Goal: Information Seeking & Learning: Learn about a topic

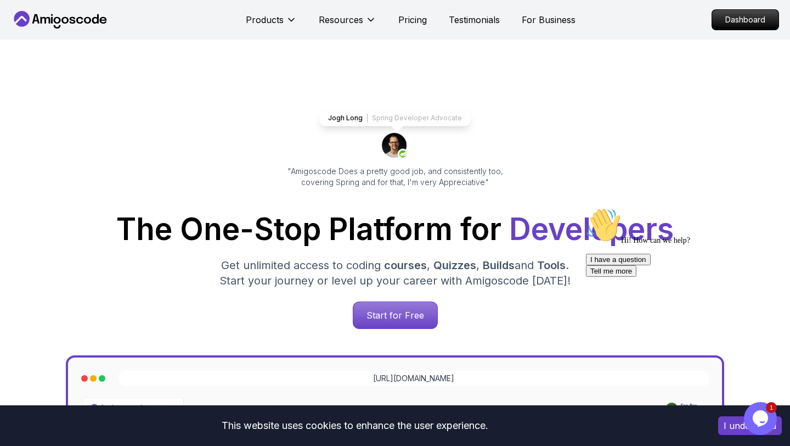
scroll to position [7, 0]
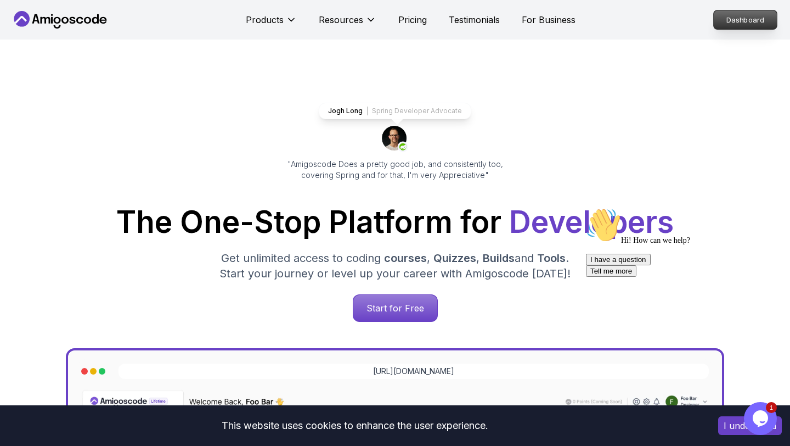
click at [738, 18] on p "Dashboard" at bounding box center [745, 19] width 63 height 19
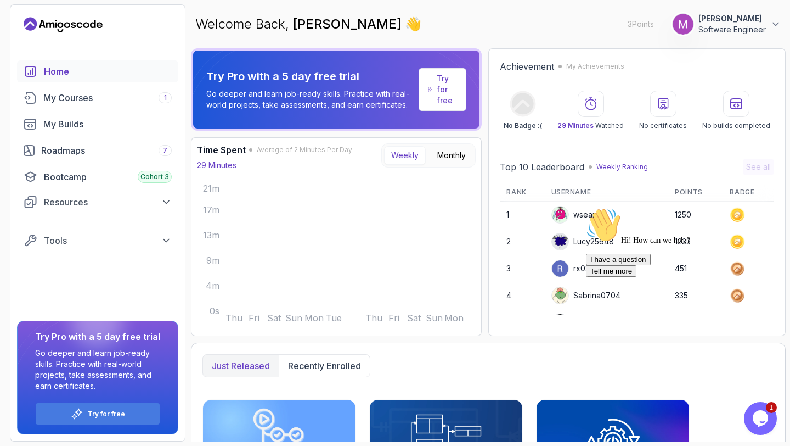
click at [753, 428] on button "Opens Chat This icon Opens the chat window." at bounding box center [760, 418] width 33 height 33
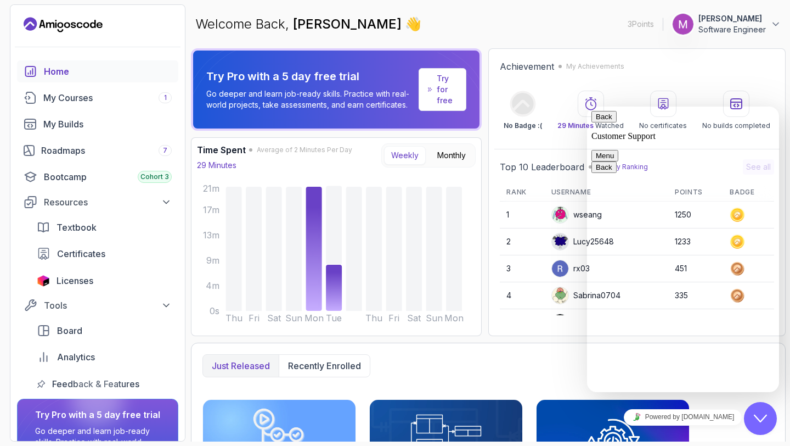
click at [755, 418] on icon "Close Chat This icon closes the chat window." at bounding box center [760, 418] width 13 height 13
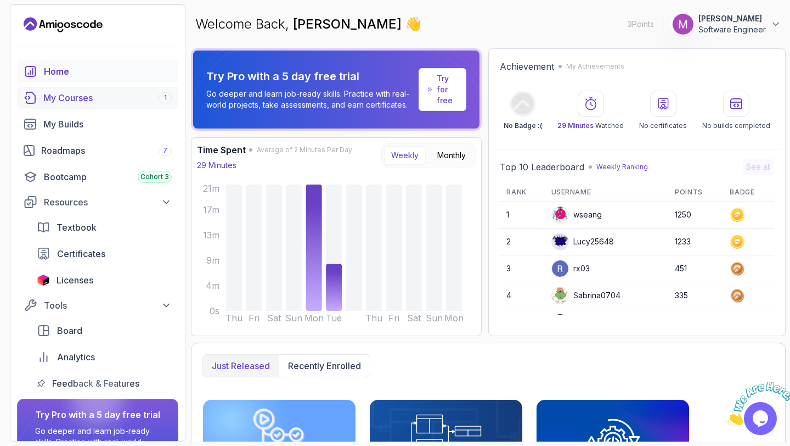
click at [126, 96] on div "My Courses 1" at bounding box center [107, 97] width 128 height 13
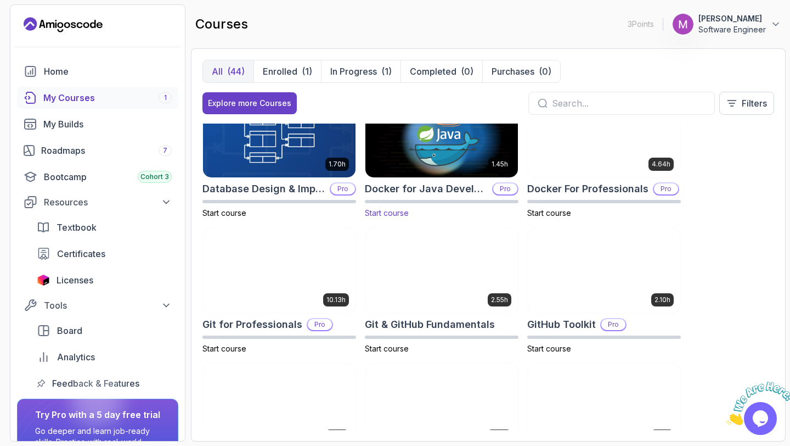
scroll to position [370, 0]
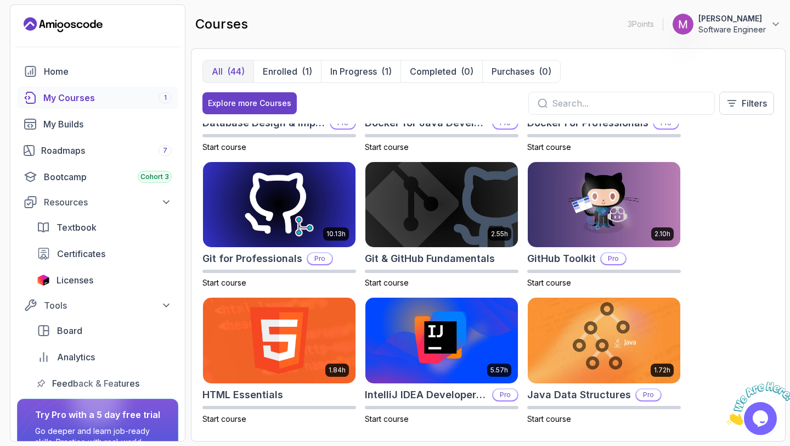
click at [781, 181] on div "All (44) Enrolled (1) In Progress (1) Completed (0) Purchases (0) Explore more …" at bounding box center [488, 244] width 595 height 393
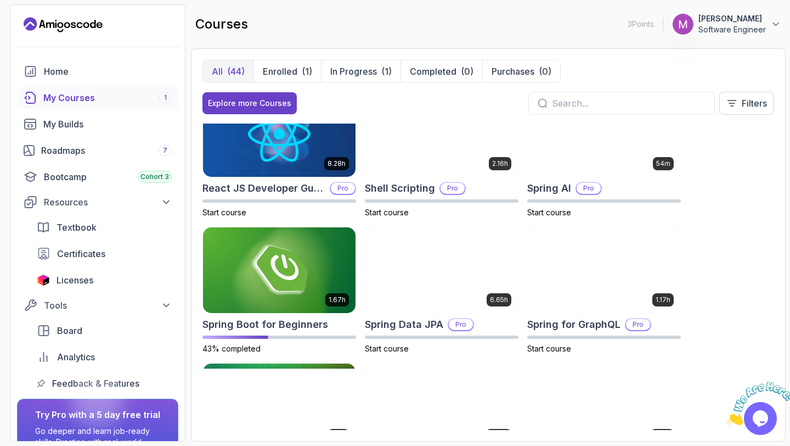
scroll to position [1530, 0]
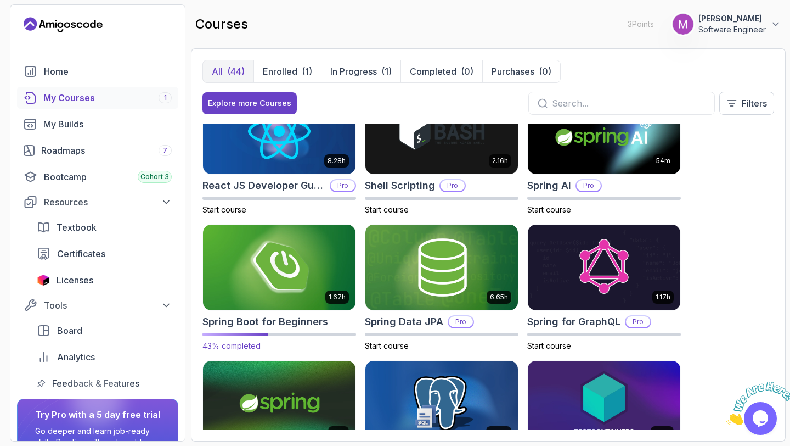
click at [279, 296] on img at bounding box center [279, 266] width 160 height 89
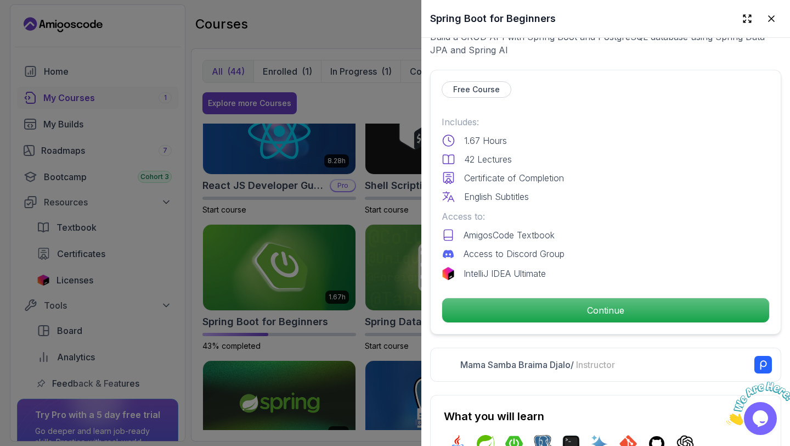
scroll to position [235, 0]
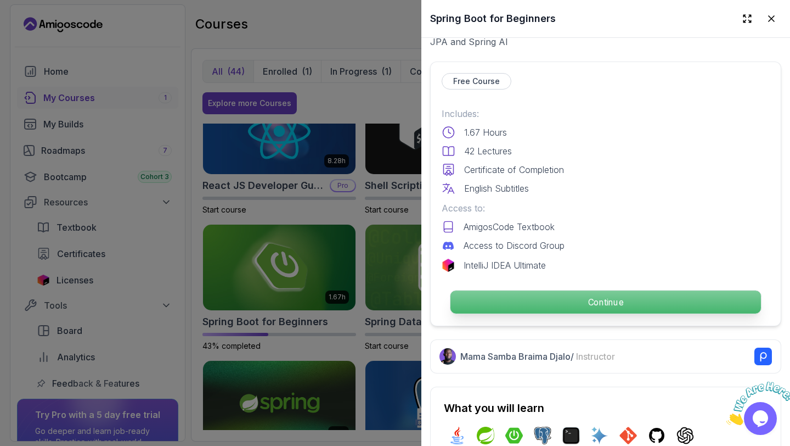
click at [585, 296] on p "Continue" at bounding box center [606, 301] width 311 height 23
click at [590, 301] on p "Continue" at bounding box center [606, 301] width 311 height 23
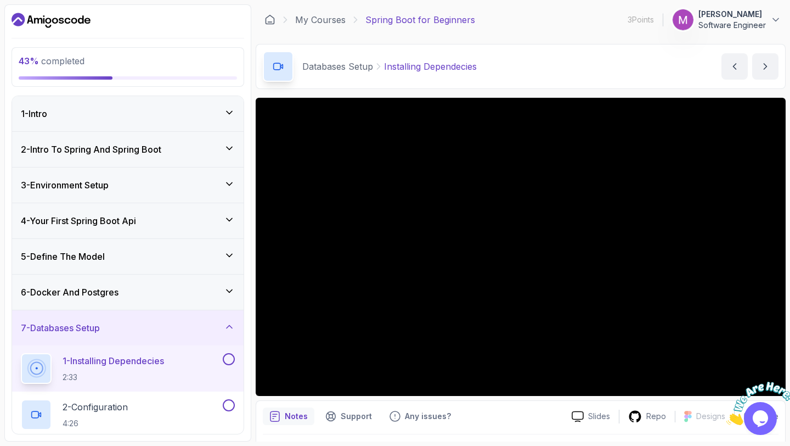
click at [195, 121] on div "1 - Intro" at bounding box center [128, 113] width 232 height 35
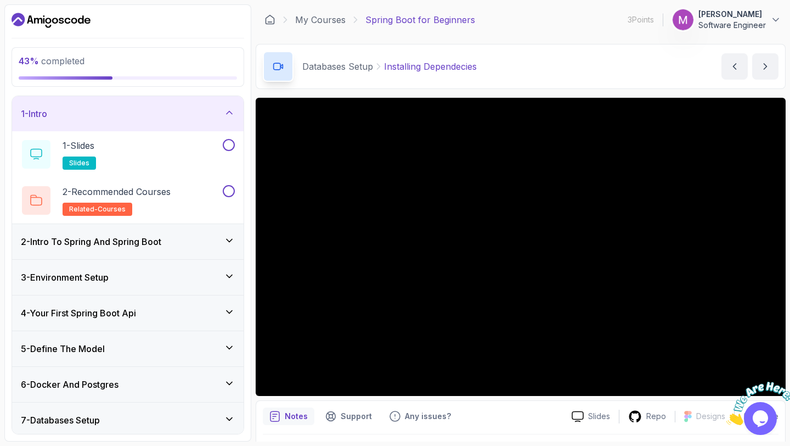
click at [215, 120] on div "1 - Intro" at bounding box center [128, 113] width 232 height 35
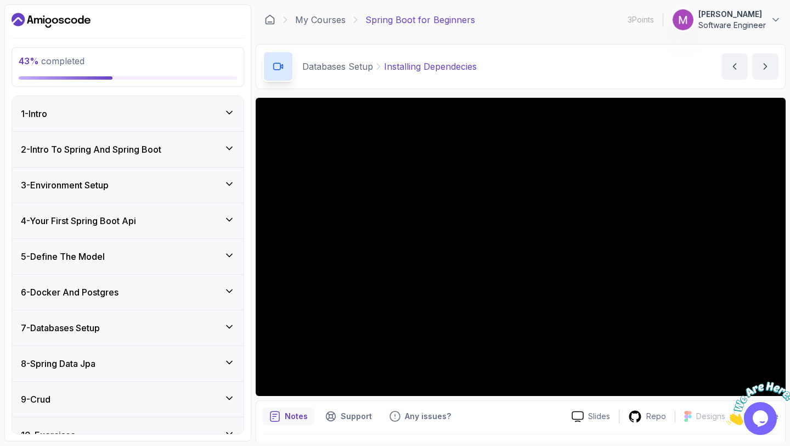
click at [215, 145] on div "2 - Intro To Spring And Spring Boot" at bounding box center [128, 149] width 214 height 13
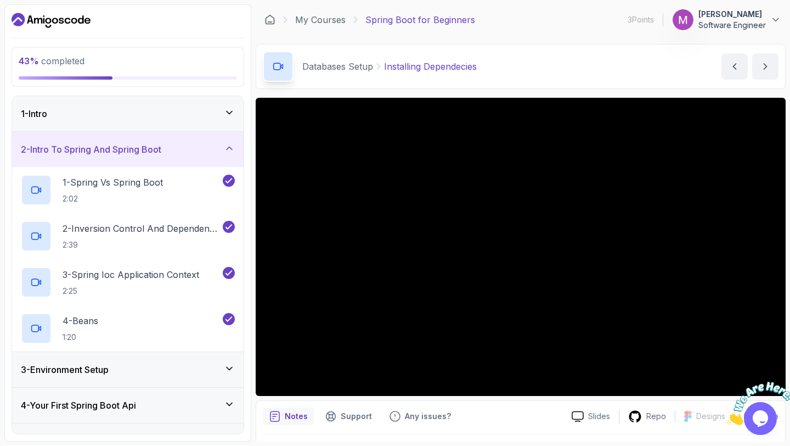
click at [215, 145] on div "2 - Intro To Spring And Spring Boot" at bounding box center [128, 149] width 214 height 13
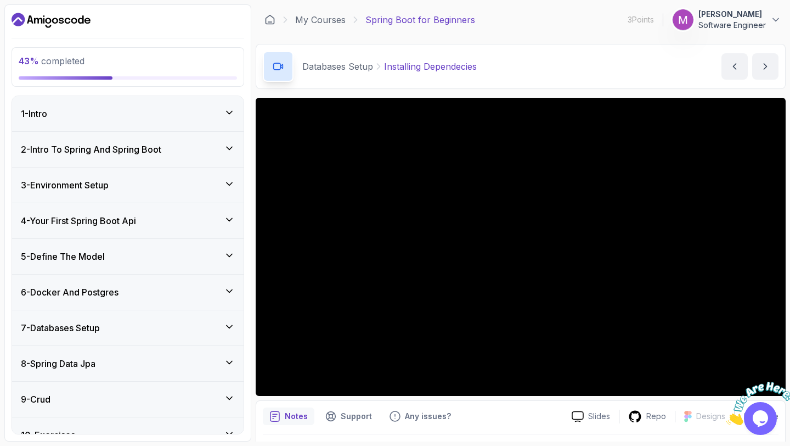
click at [211, 173] on div "3 - Environment Setup" at bounding box center [128, 184] width 232 height 35
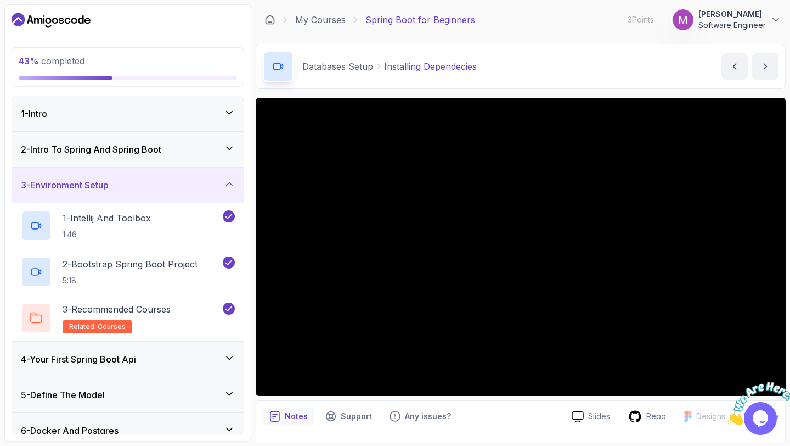
click at [211, 173] on div "3 - Environment Setup" at bounding box center [128, 184] width 232 height 35
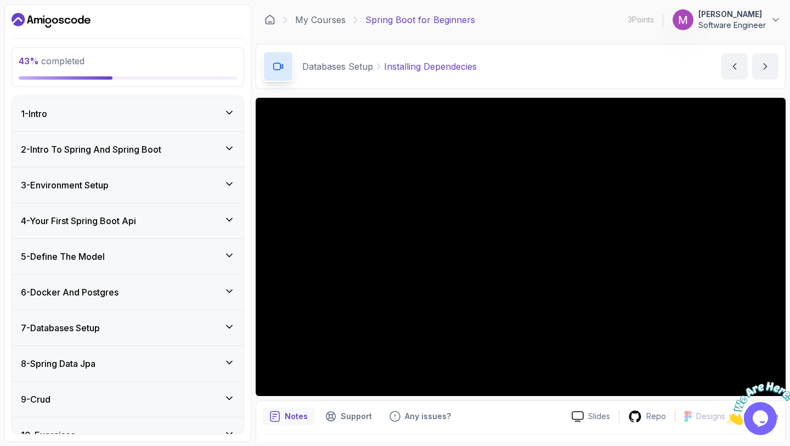
click at [220, 225] on div "4 - Your First Spring Boot Api" at bounding box center [128, 220] width 214 height 13
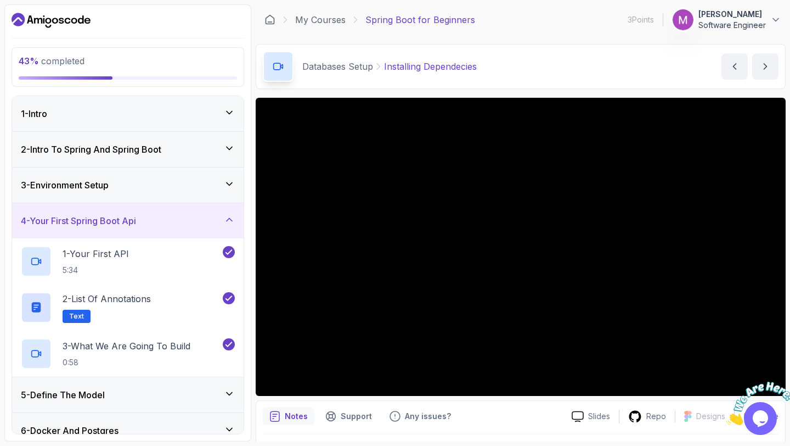
click at [220, 225] on div "4 - Your First Spring Boot Api" at bounding box center [128, 220] width 214 height 13
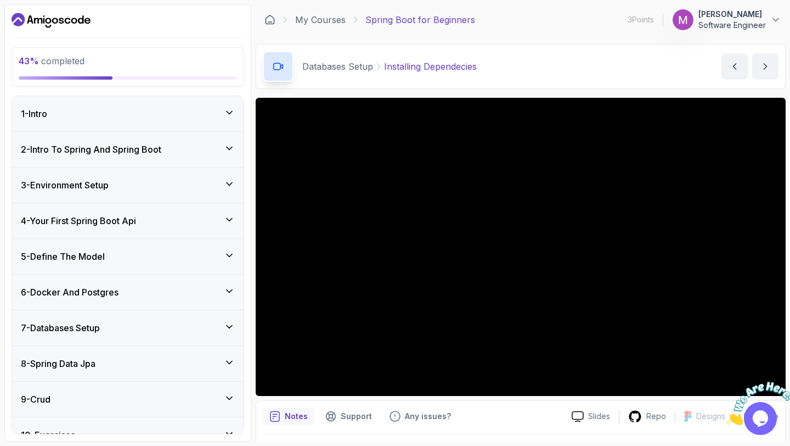
click at [209, 248] on div "5 - Define The Model" at bounding box center [128, 256] width 232 height 35
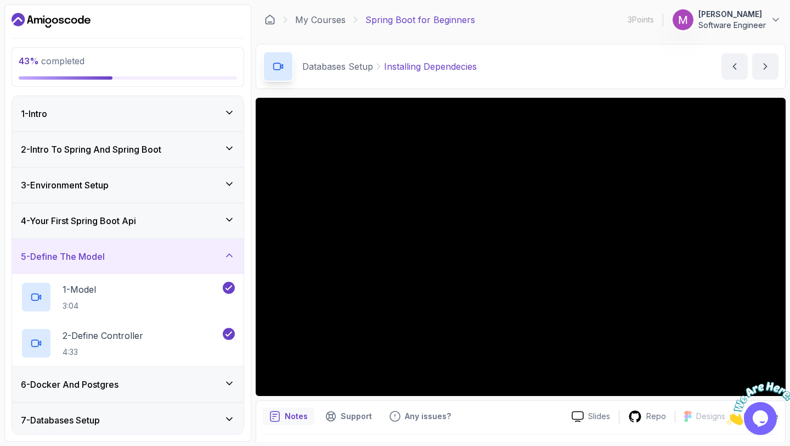
click at [209, 248] on div "5 - Define The Model" at bounding box center [128, 256] width 232 height 35
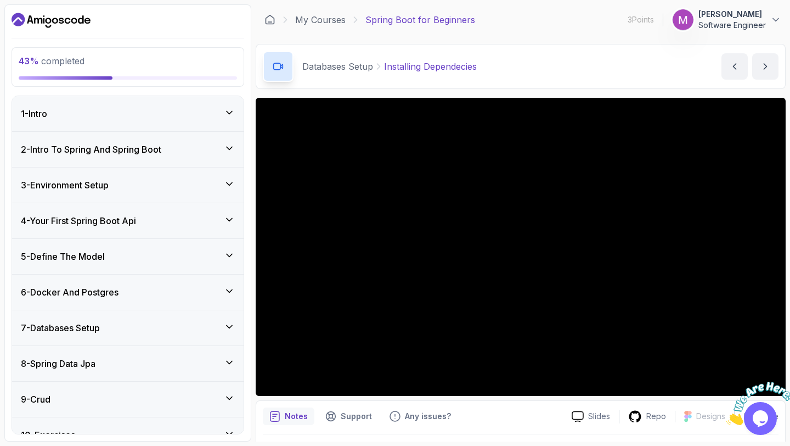
click at [196, 285] on div "6 - Docker And Postgres" at bounding box center [128, 291] width 214 height 13
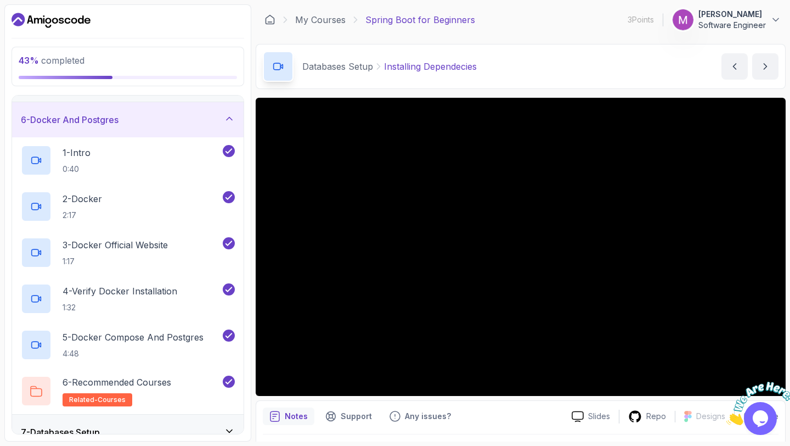
scroll to position [177, 0]
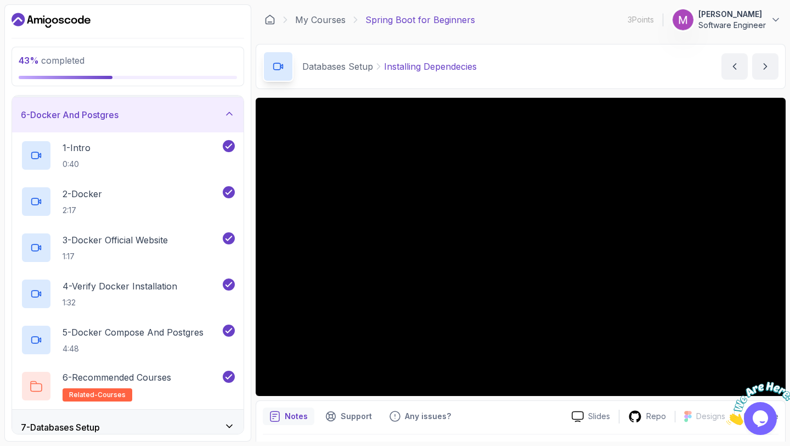
click at [198, 117] on div "6 - Docker And Postgres" at bounding box center [128, 114] width 214 height 13
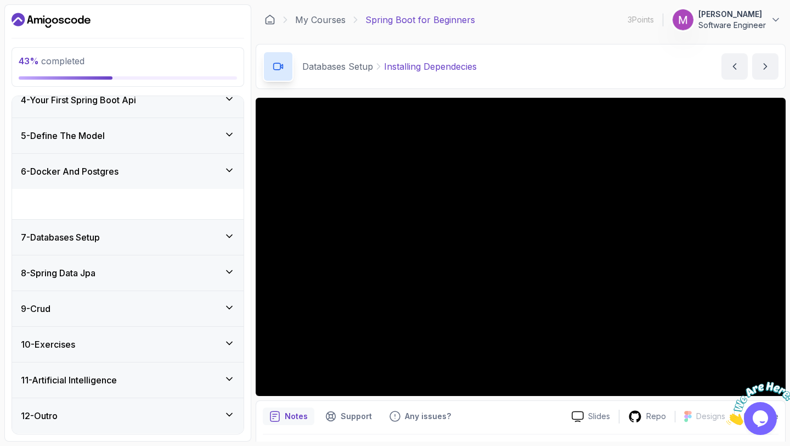
scroll to position [90, 0]
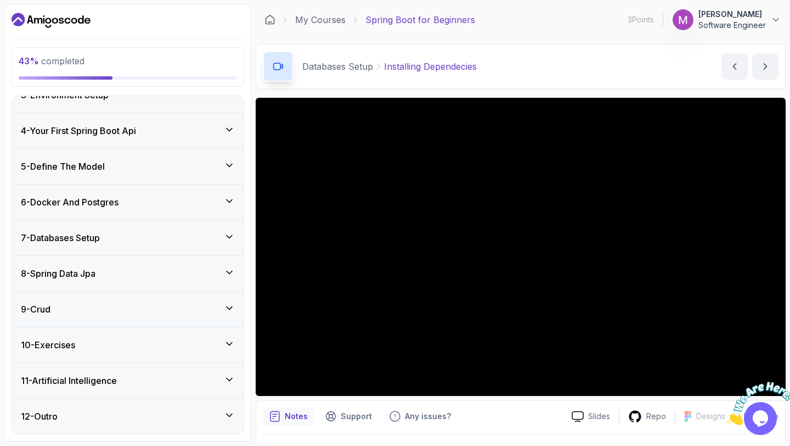
click at [213, 208] on div "6 - Docker And Postgres" at bounding box center [128, 201] width 214 height 13
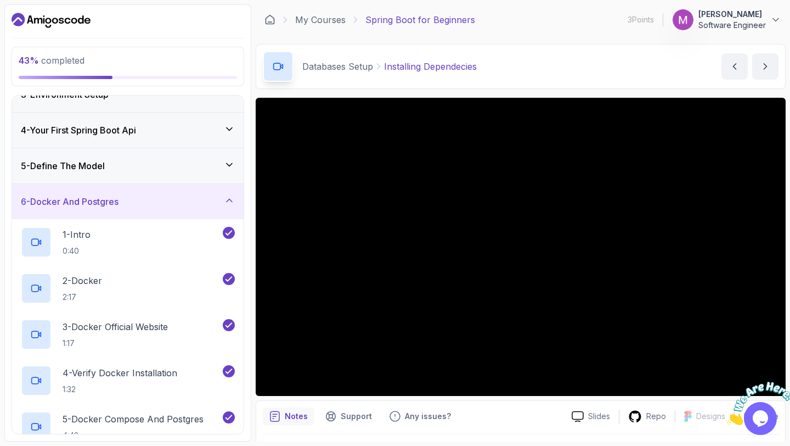
click at [213, 208] on div "6 - Docker And Postgres" at bounding box center [128, 201] width 232 height 35
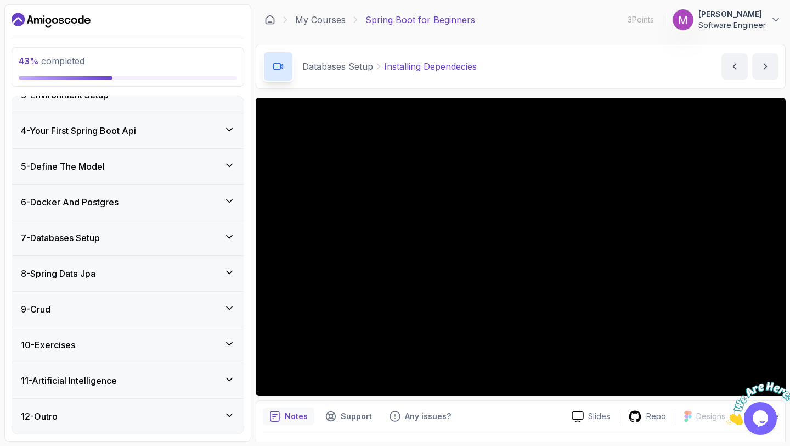
click at [197, 238] on div "7 - Databases Setup" at bounding box center [128, 237] width 214 height 13
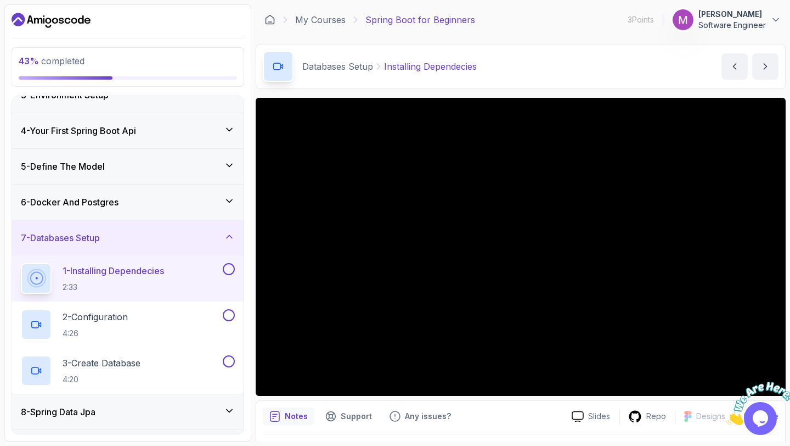
click at [197, 239] on div "7 - Databases Setup" at bounding box center [128, 237] width 214 height 13
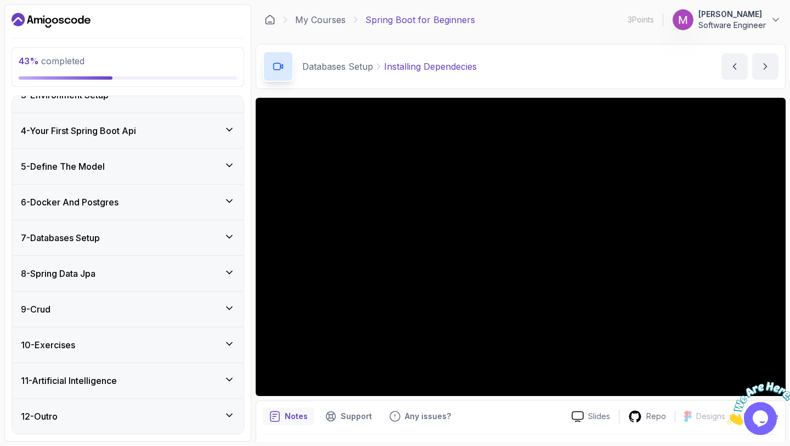
click at [202, 269] on div "8 - Spring Data Jpa" at bounding box center [128, 273] width 214 height 13
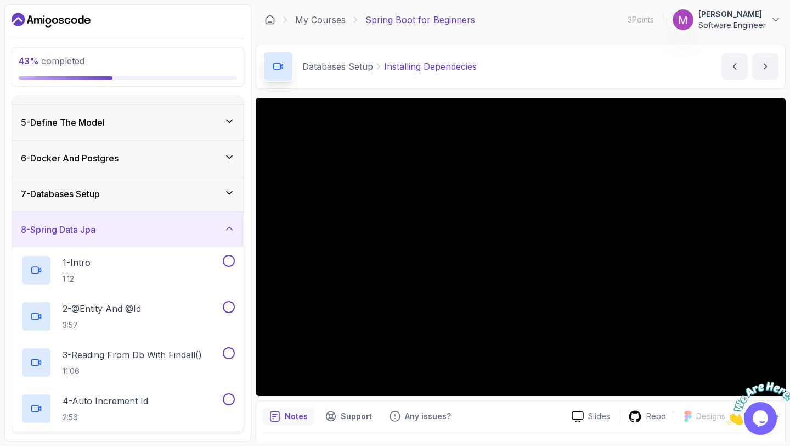
scroll to position [139, 0]
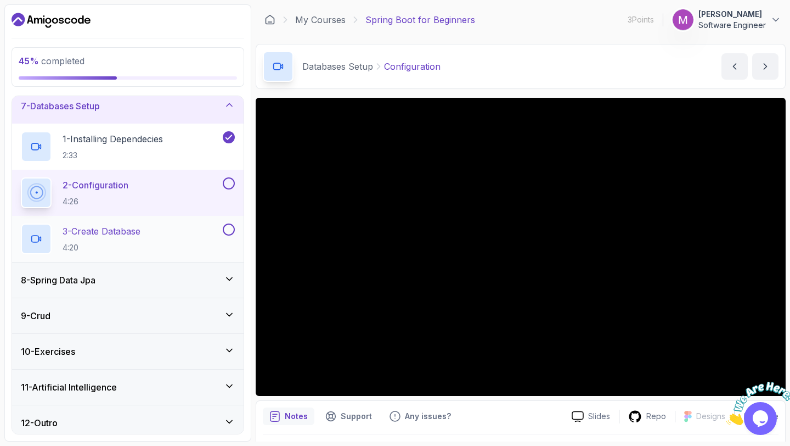
scroll to position [224, 0]
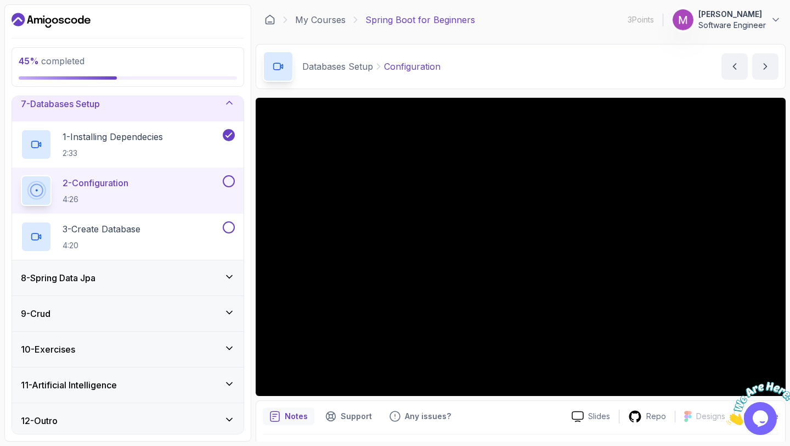
click at [160, 306] on div "9 - Crud" at bounding box center [128, 313] width 232 height 35
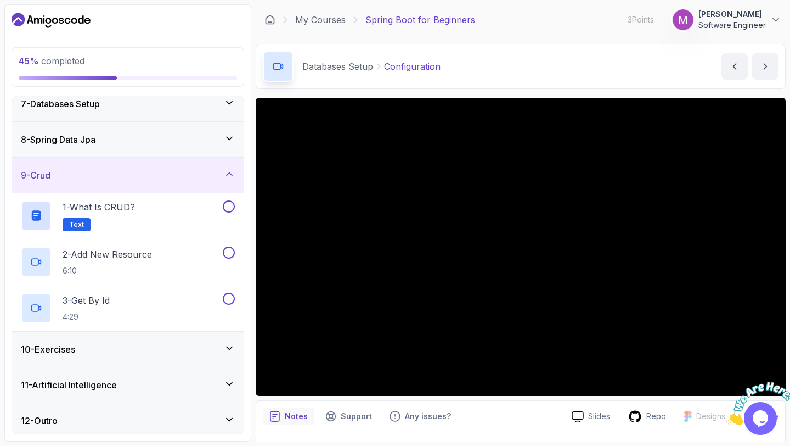
click at [180, 170] on div "9 - Crud" at bounding box center [128, 175] width 214 height 13
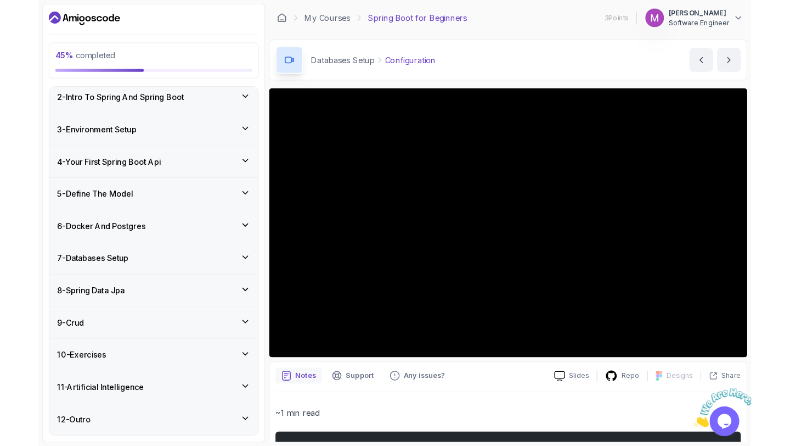
scroll to position [90, 0]
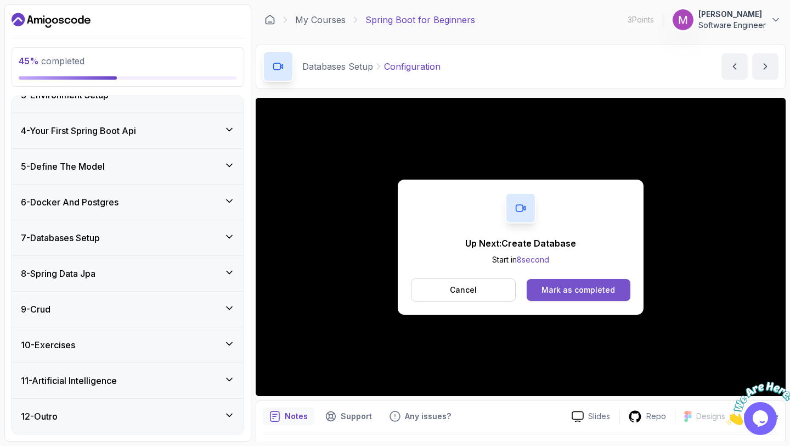
click at [563, 287] on div "Mark as completed" at bounding box center [579, 289] width 74 height 11
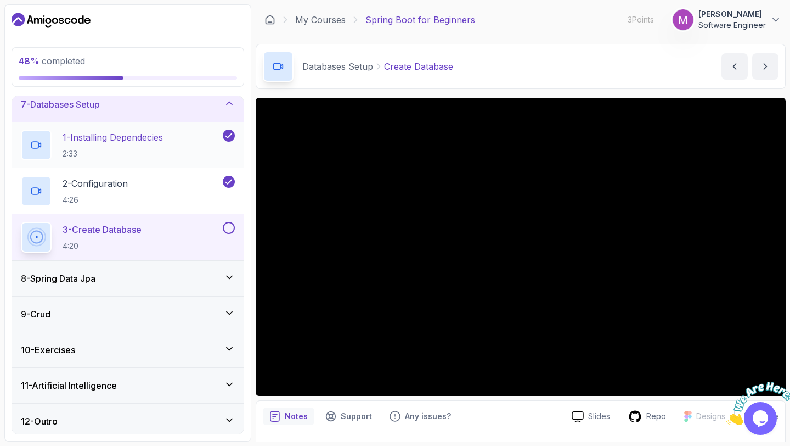
scroll to position [226, 0]
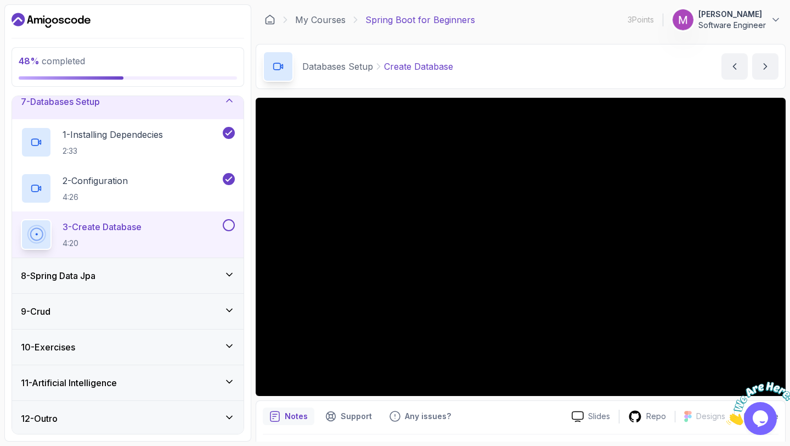
click at [108, 274] on div "8 - Spring Data Jpa" at bounding box center [128, 275] width 214 height 13
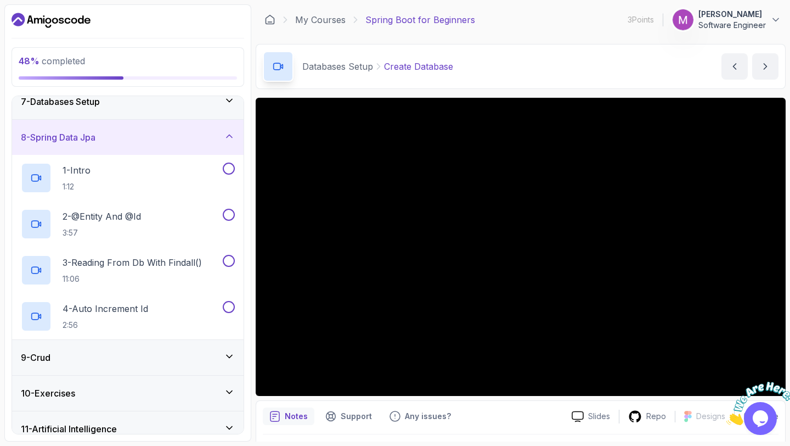
scroll to position [248, 0]
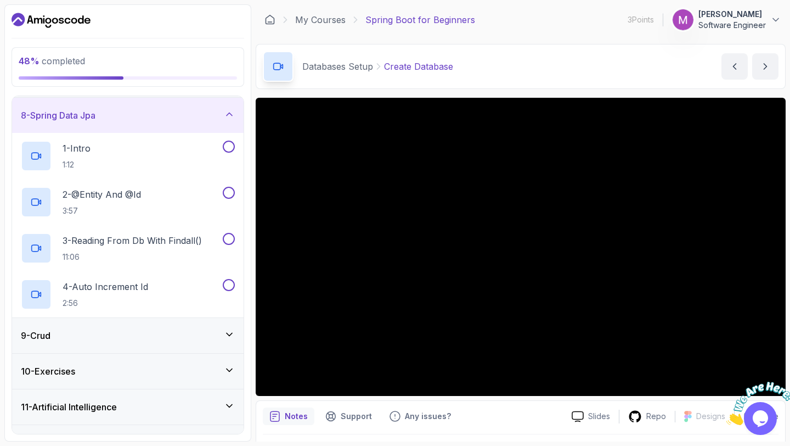
click at [104, 345] on div "9 - Crud" at bounding box center [128, 335] width 232 height 35
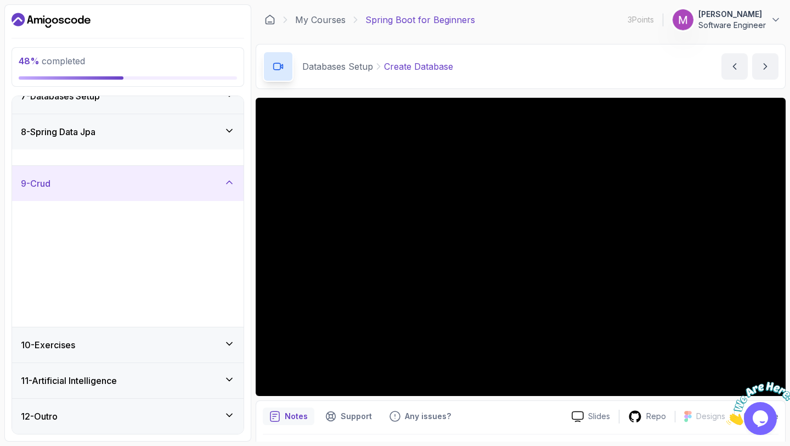
scroll to position [228, 0]
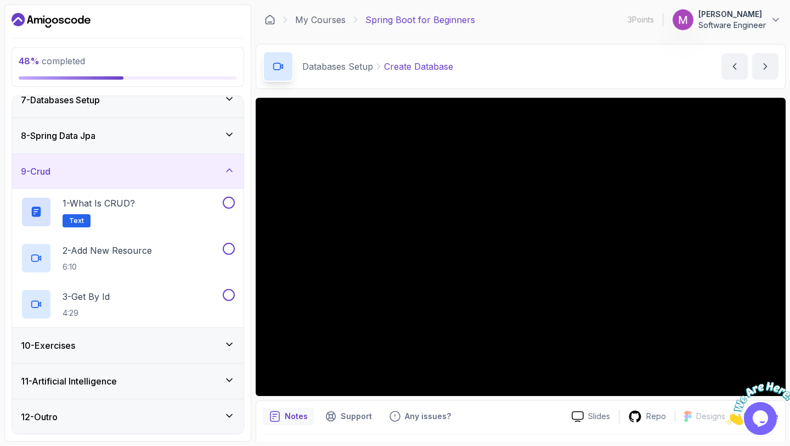
click at [126, 351] on div "10 - Exercises" at bounding box center [128, 345] width 232 height 35
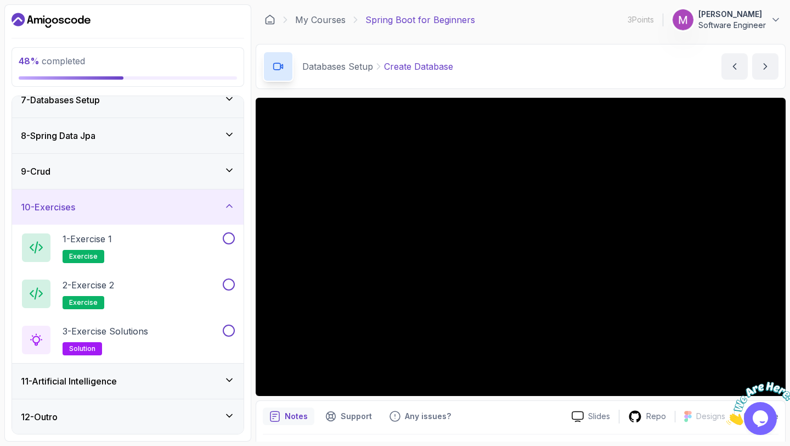
click at [117, 383] on h3 "11 - Artificial Intelligence" at bounding box center [69, 380] width 96 height 13
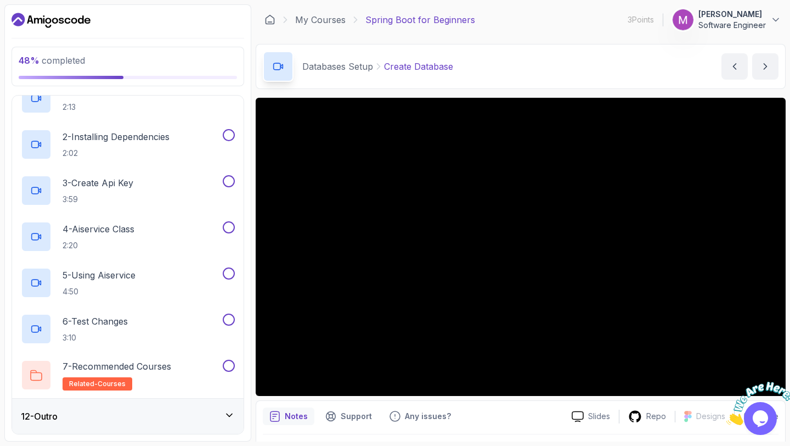
click at [117, 408] on div "12 - Outro" at bounding box center [128, 415] width 232 height 35
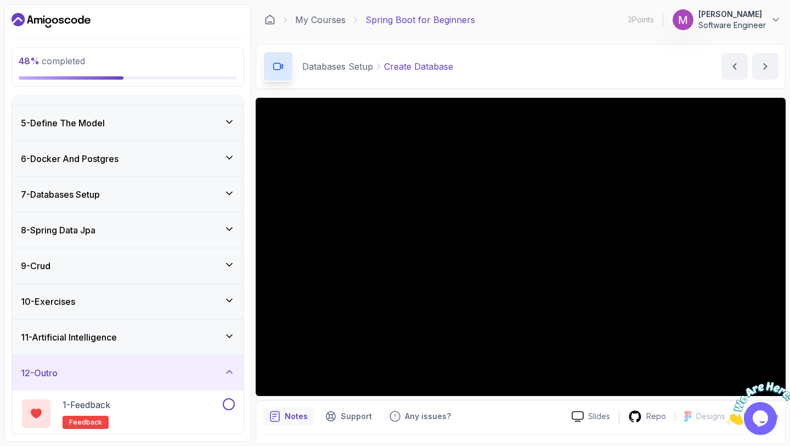
scroll to position [182, 0]
